Goal: Check status: Check status

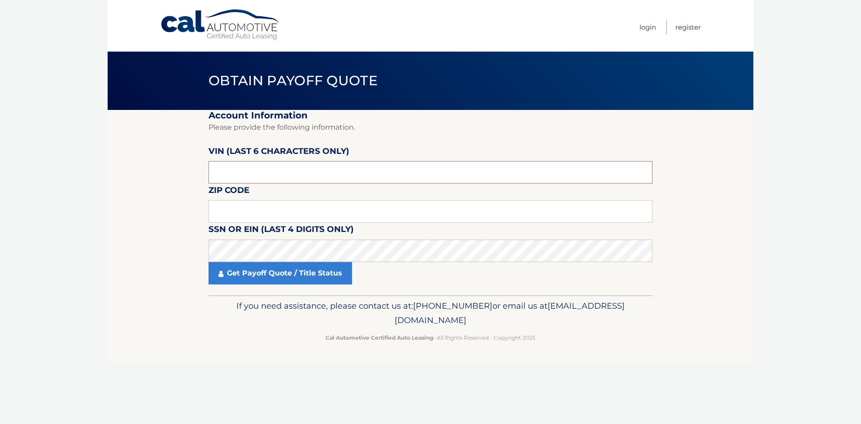
click at [257, 169] on input "text" at bounding box center [431, 172] width 444 height 22
paste input "713397"
type input "713397"
type input "33018"
click at [267, 236] on label "SSN or EIN (last 4 digits only)" at bounding box center [281, 230] width 145 height 17
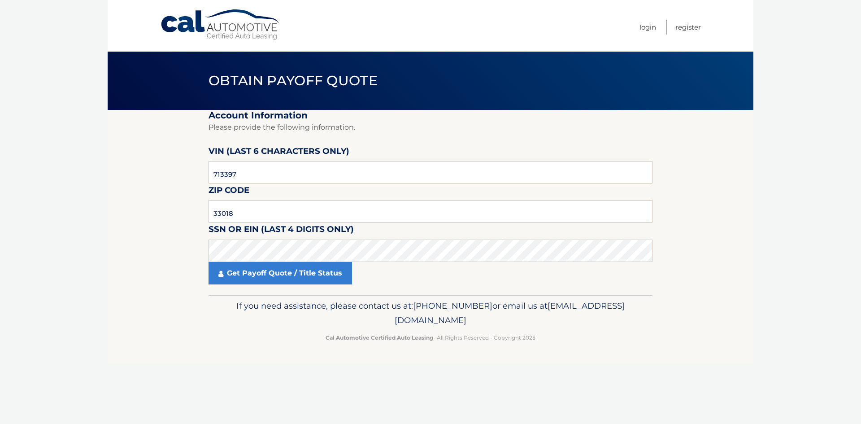
click at [324, 287] on fieldset "Account Information Please provide the following information. [PERSON_NAME] (la…" at bounding box center [431, 202] width 444 height 185
click at [322, 276] on link "Get Payoff Quote / Title Status" at bounding box center [281, 273] width 144 height 22
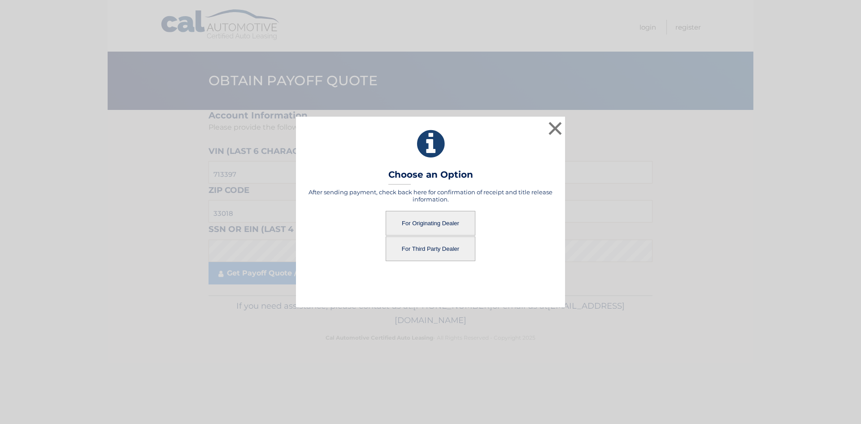
click at [440, 222] on button "For Originating Dealer" at bounding box center [431, 223] width 90 height 25
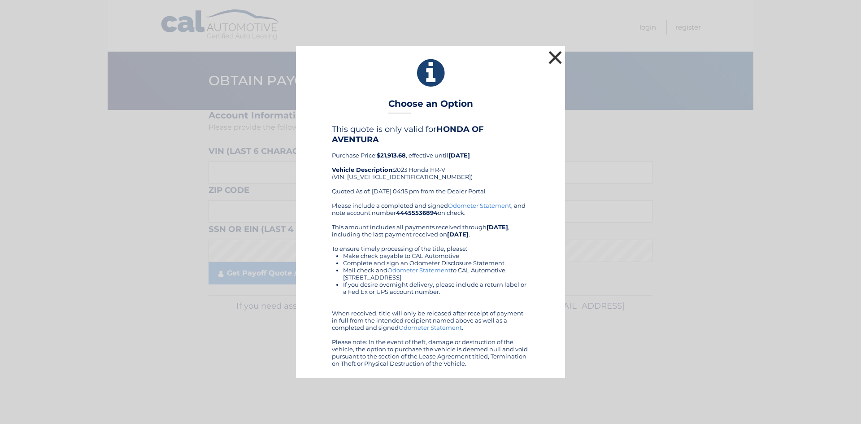
click at [550, 58] on button "×" at bounding box center [555, 57] width 18 height 18
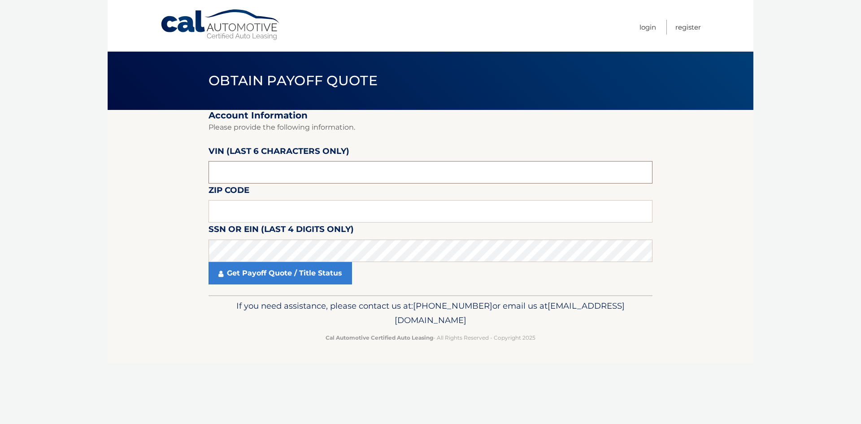
click at [265, 167] on input "text" at bounding box center [431, 172] width 444 height 22
drag, startPoint x: 265, startPoint y: 167, endPoint x: 187, endPoint y: 163, distance: 78.1
click at [187, 163] on section "Account Information Please provide the following information. [PERSON_NAME] (la…" at bounding box center [431, 202] width 646 height 185
click at [242, 180] on input "text" at bounding box center [431, 172] width 444 height 22
drag, startPoint x: 262, startPoint y: 181, endPoint x: 188, endPoint y: 173, distance: 74.9
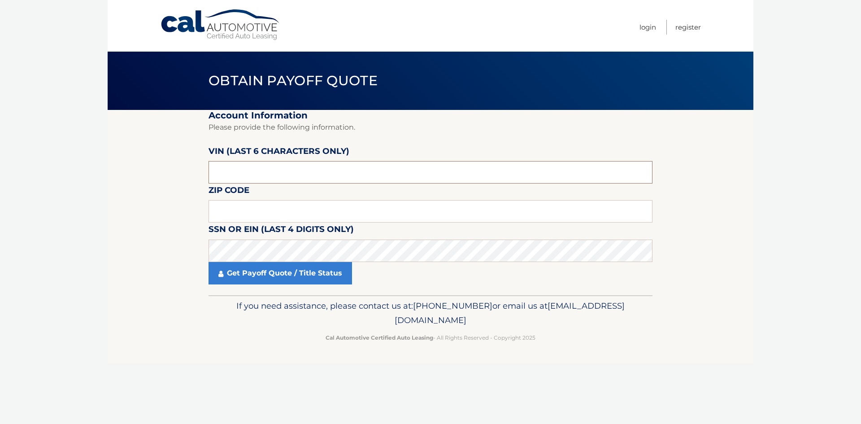
click at [188, 173] on section "Account Information Please provide the following information. [PERSON_NAME] (la…" at bounding box center [431, 202] width 646 height 185
click at [239, 206] on input "text" at bounding box center [431, 211] width 444 height 22
click at [257, 176] on input "text" at bounding box center [431, 172] width 444 height 22
click at [244, 209] on input "text" at bounding box center [431, 211] width 444 height 22
click at [257, 173] on input "text" at bounding box center [431, 172] width 444 height 22
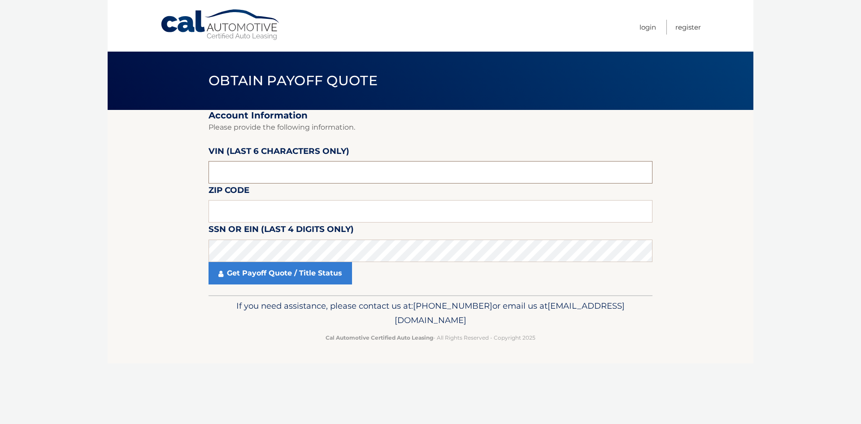
click at [253, 180] on input "text" at bounding box center [431, 172] width 444 height 22
